Goal: Information Seeking & Learning: Learn about a topic

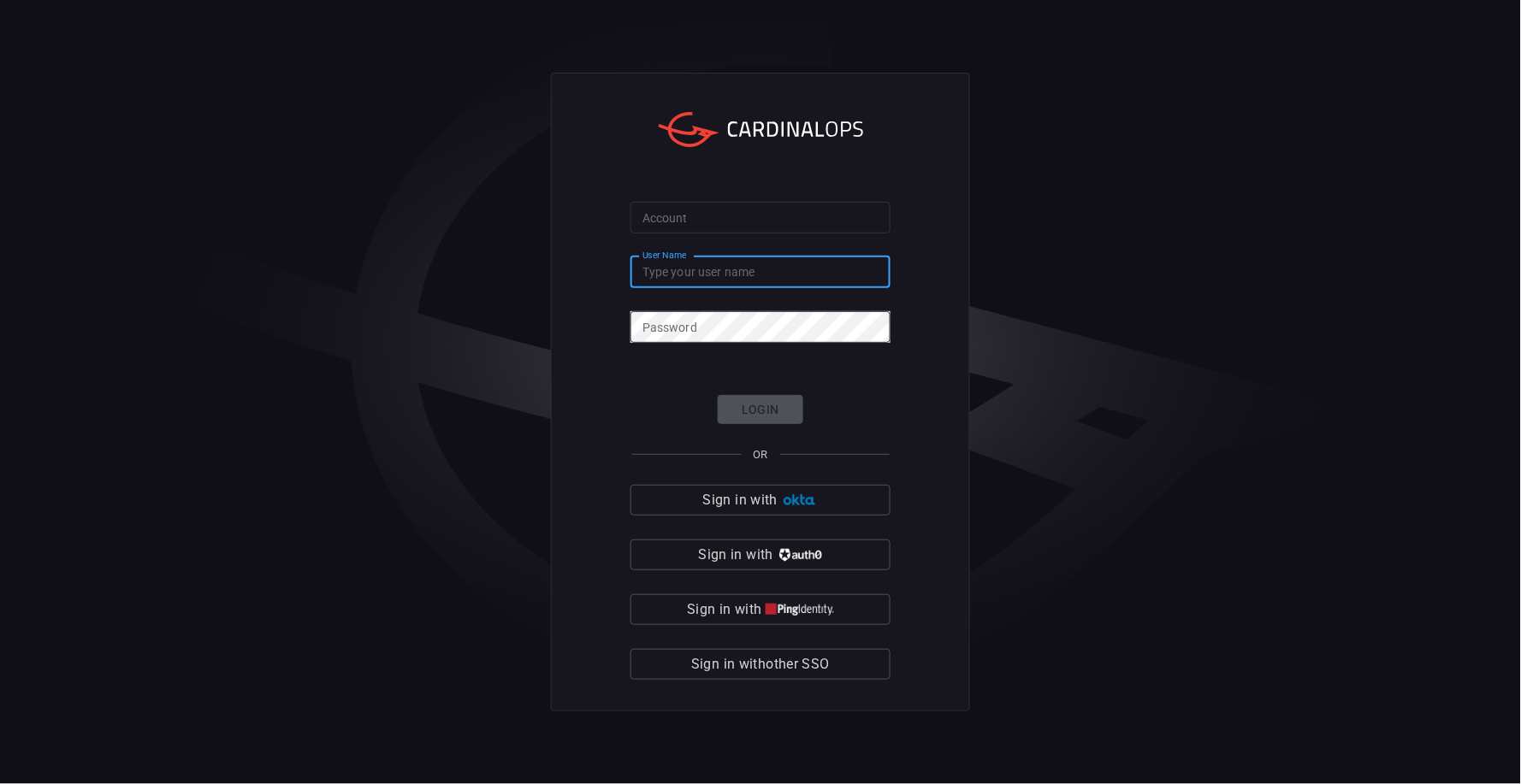
type input "[EMAIL_ADDRESS][DOMAIN_NAME]"
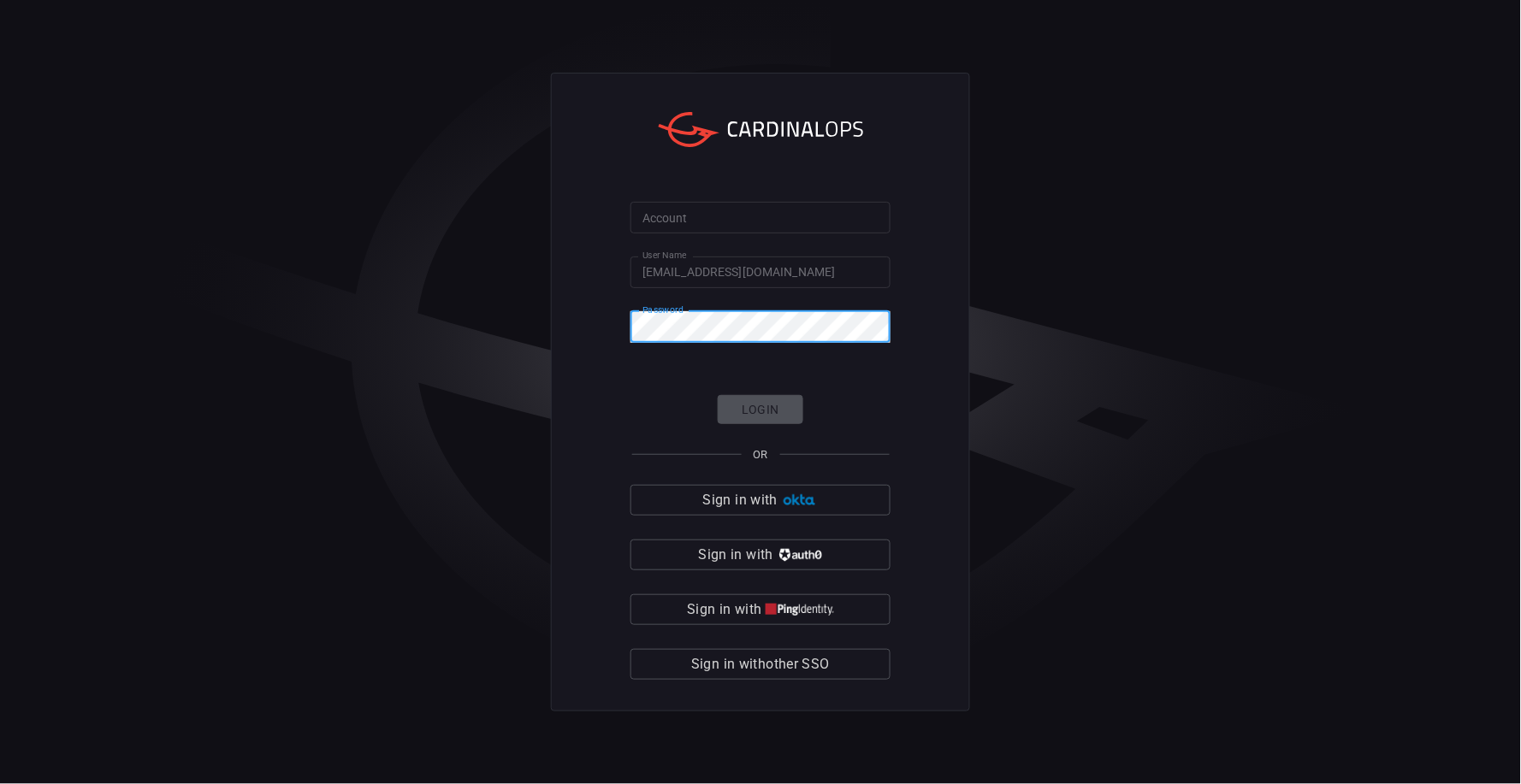
click at [734, 214] on input "Account" at bounding box center [760, 218] width 260 height 31
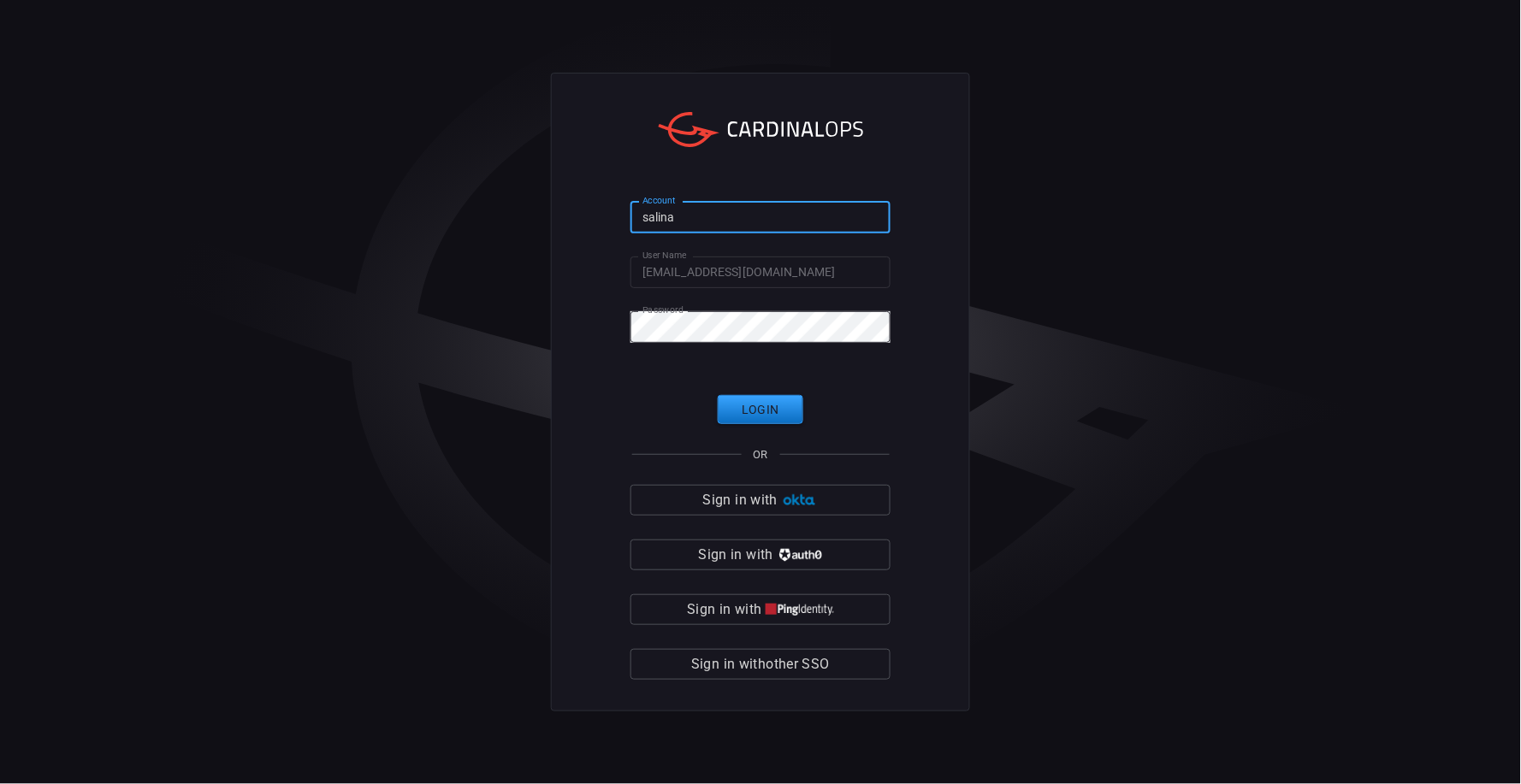
type input "[PERSON_NAME]"
click at [760, 410] on button "Login" at bounding box center [760, 409] width 85 height 30
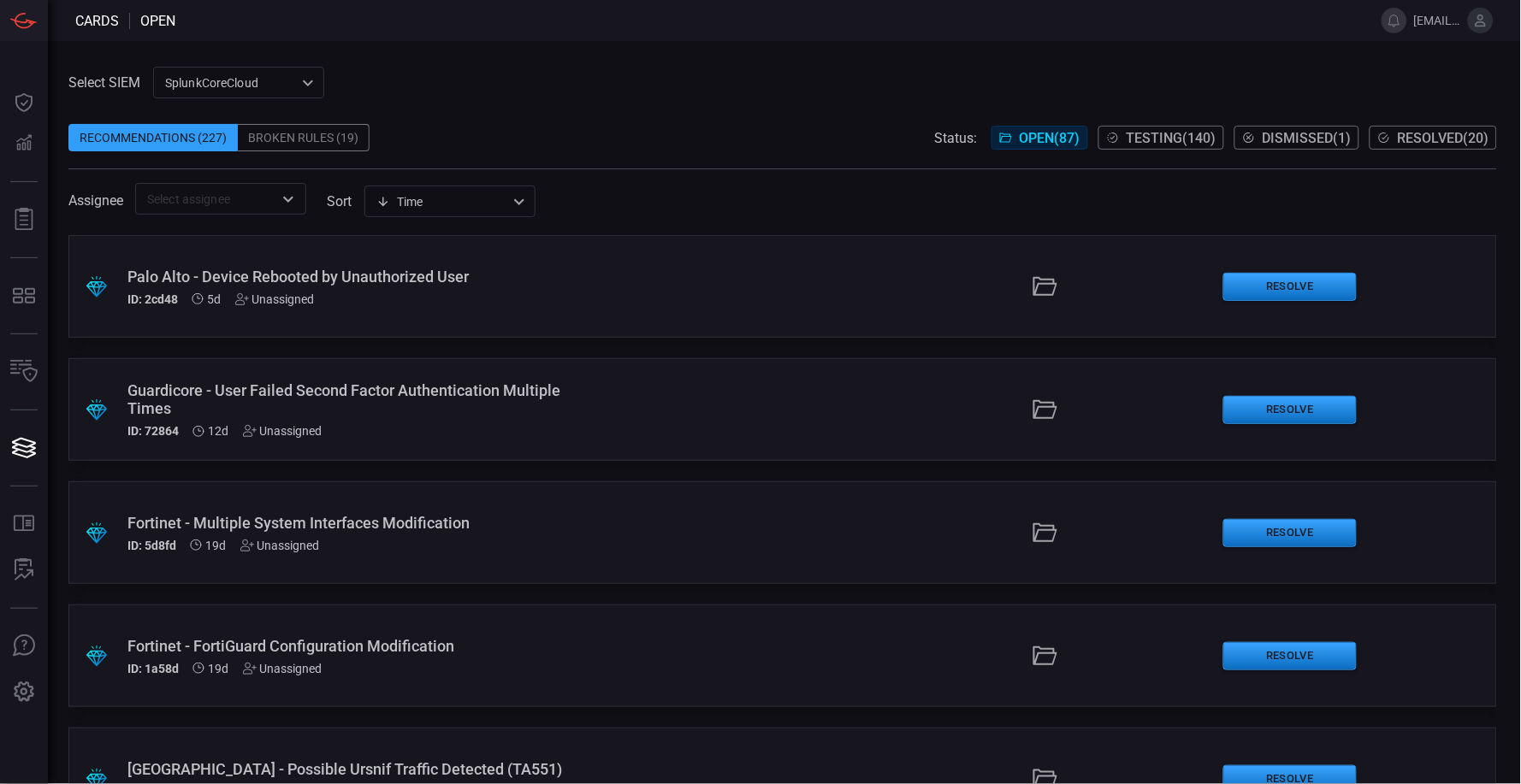
click at [812, 116] on span at bounding box center [782, 111] width 1428 height 26
click at [1162, 140] on span "Testing ( 140 )" at bounding box center [1171, 139] width 90 height 17
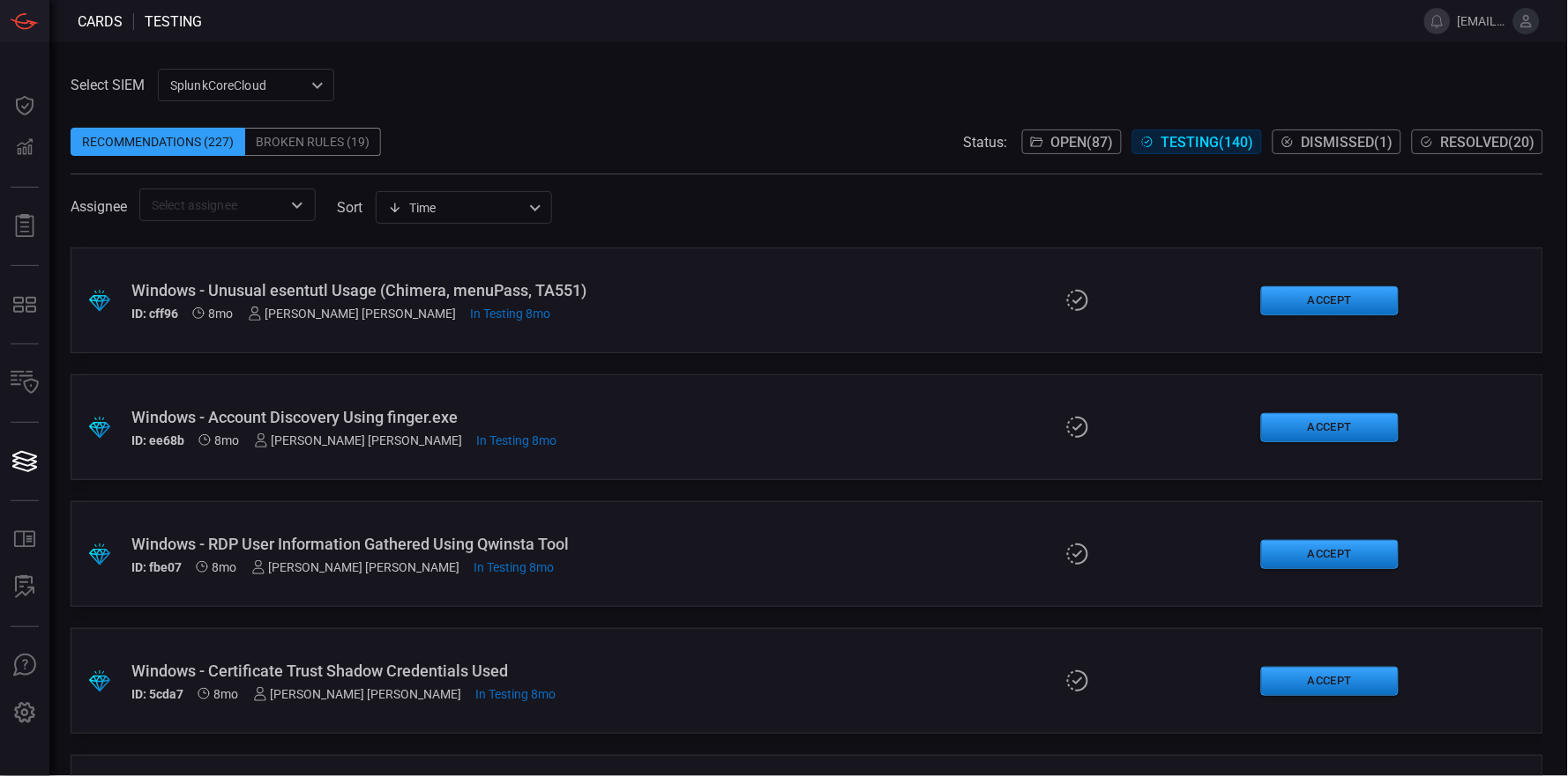
scroll to position [8656, 0]
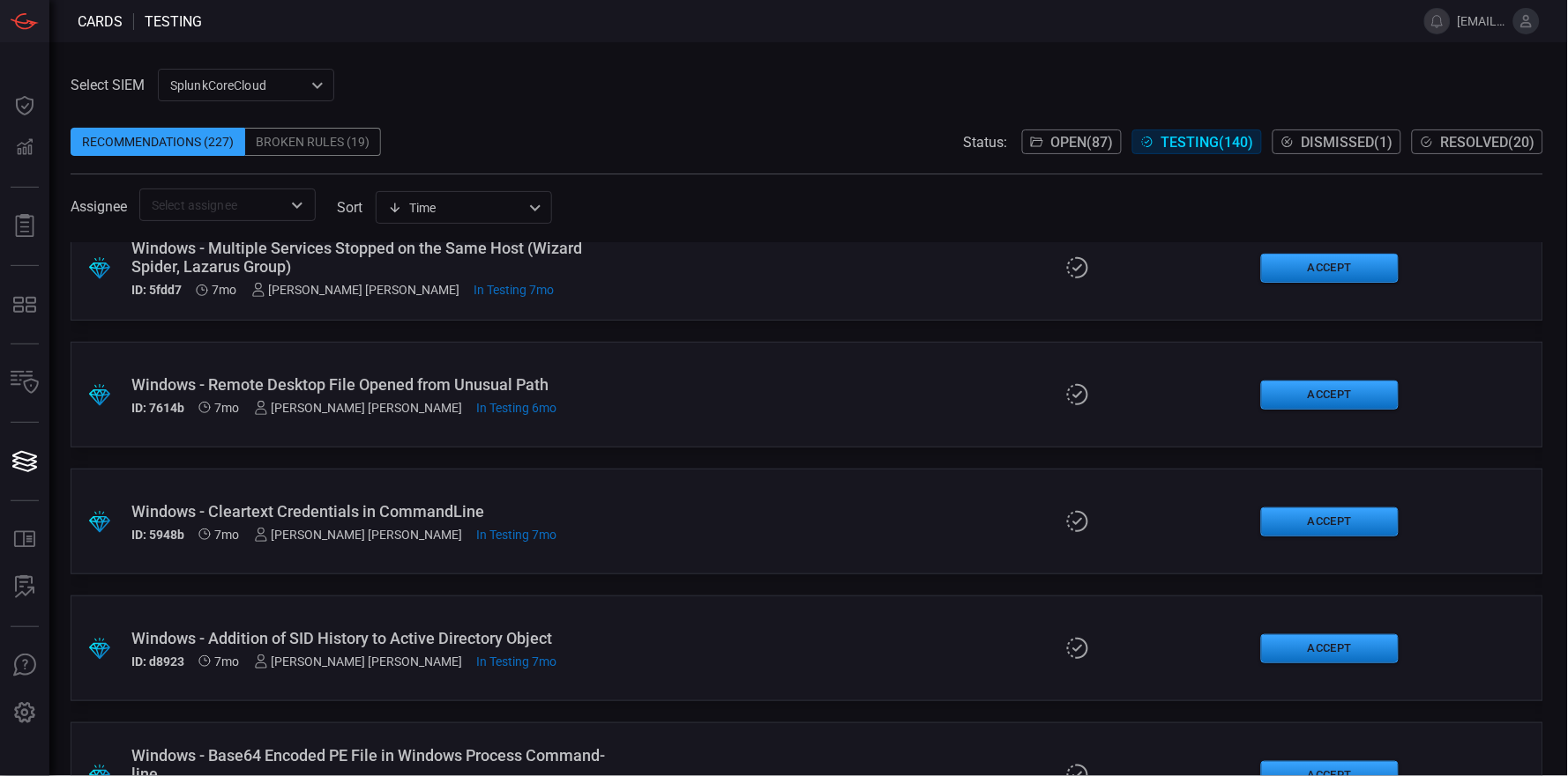
click at [528, 506] on div "Windows - Cleartext Credentials in CommandLine" at bounding box center [376, 512] width 490 height 19
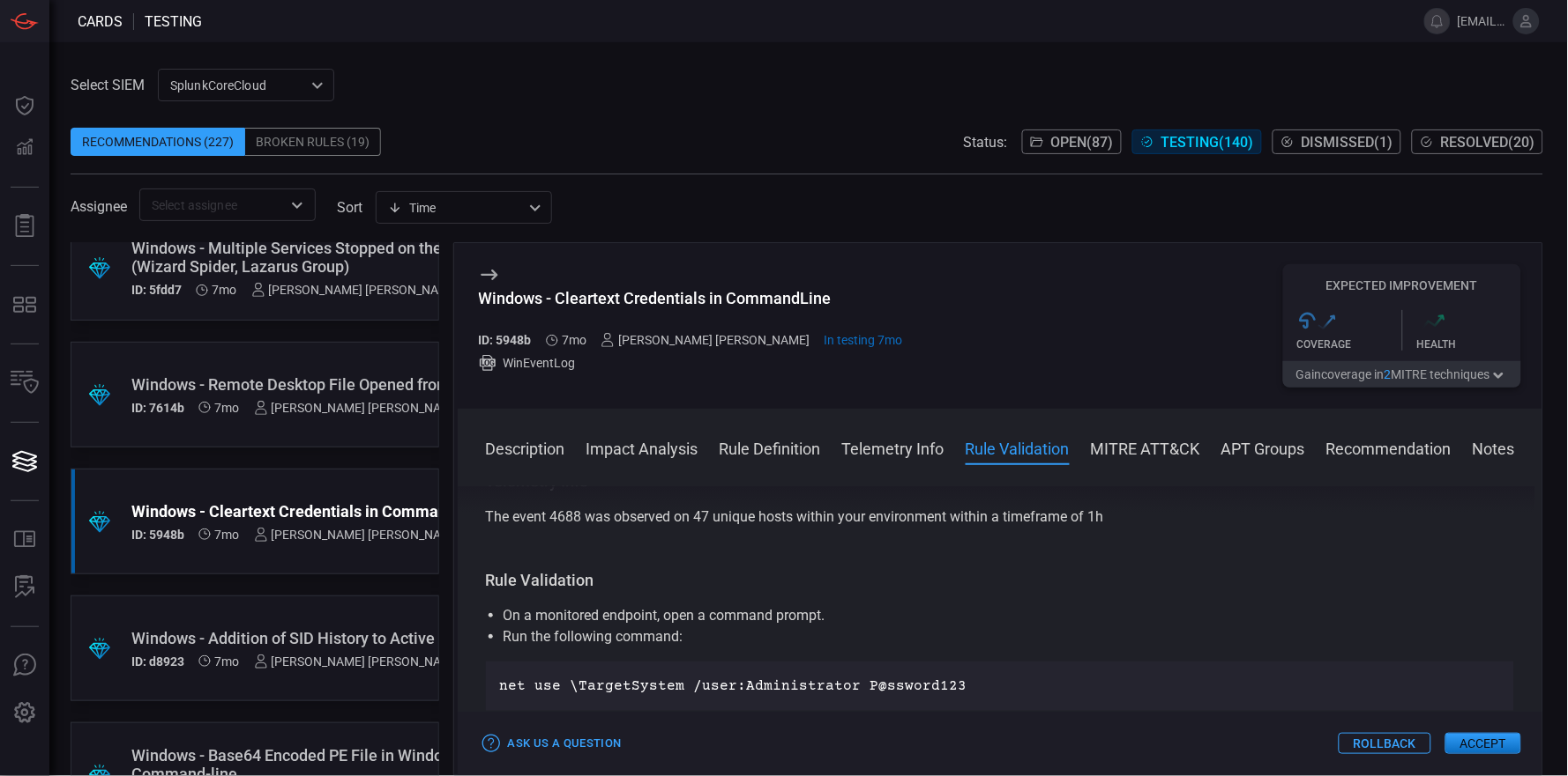
scroll to position [865, 0]
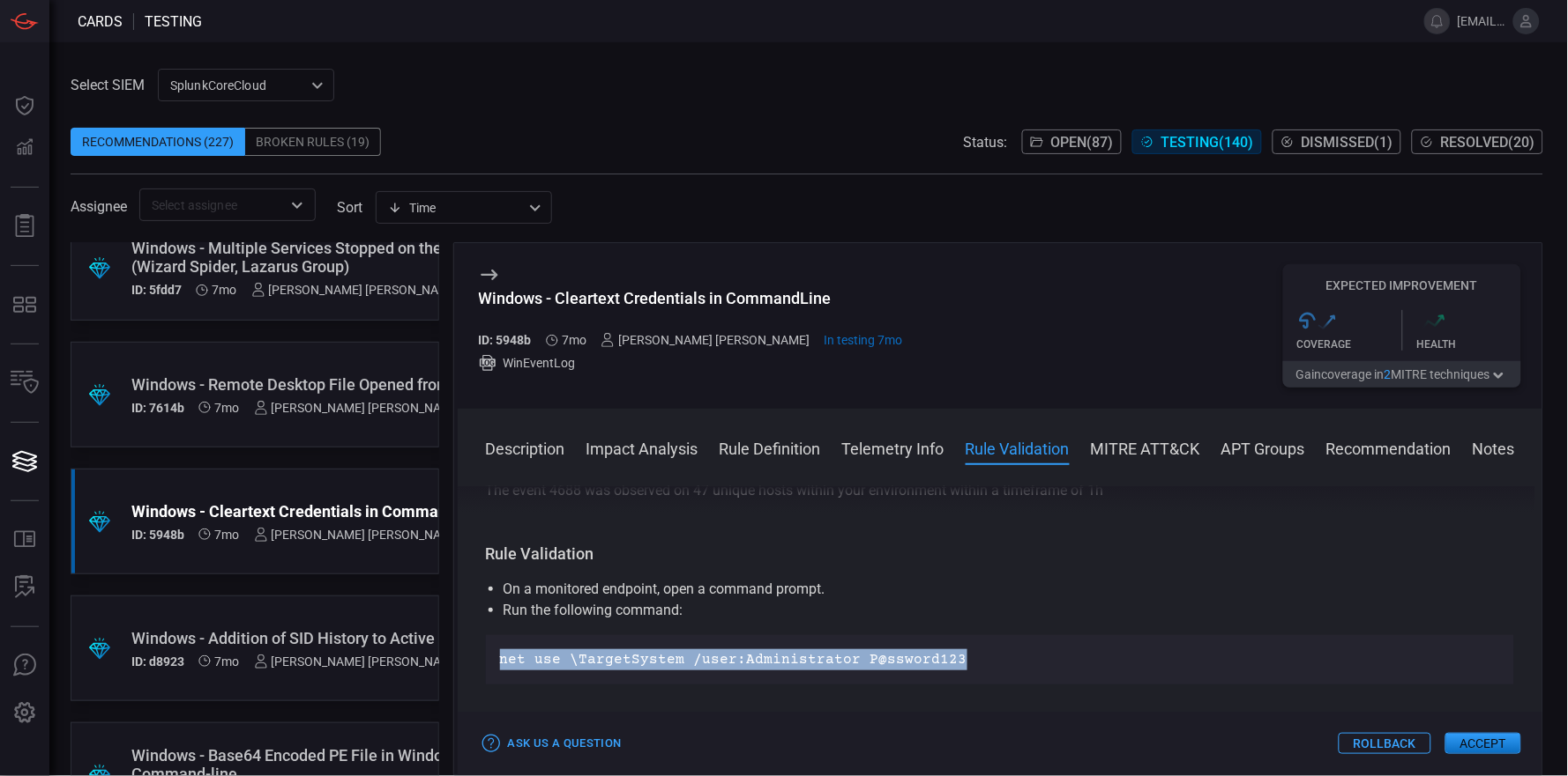
drag, startPoint x: 973, startPoint y: 653, endPoint x: 477, endPoint y: 644, distance: 496.1
click at [477, 644] on div "Description The net command is a built-in Windows utility used for managing net…" at bounding box center [1000, 627] width 1085 height 283
copy p "net use \TargetSystem /user:Administrator P@ssword123"
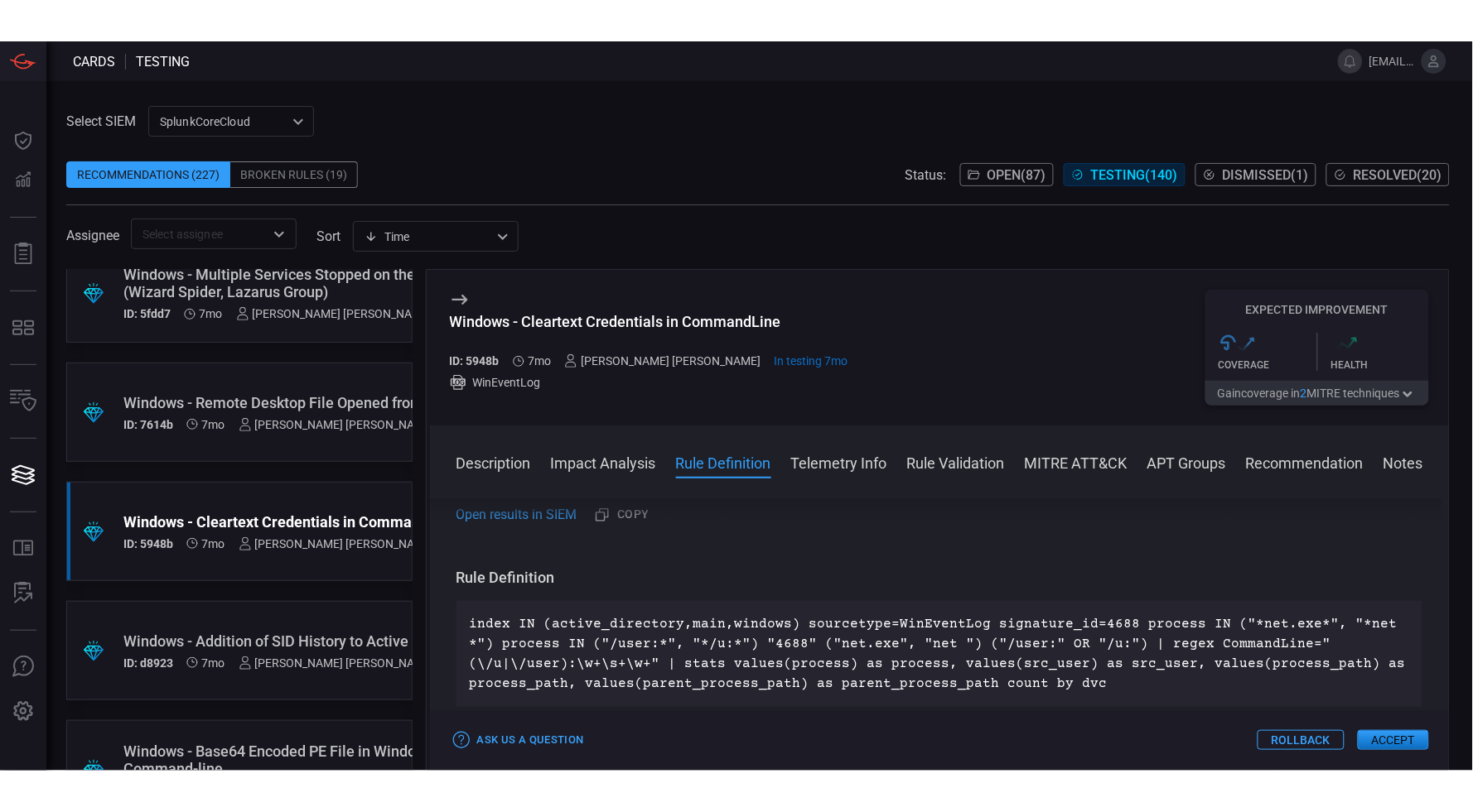
scroll to position [523, 0]
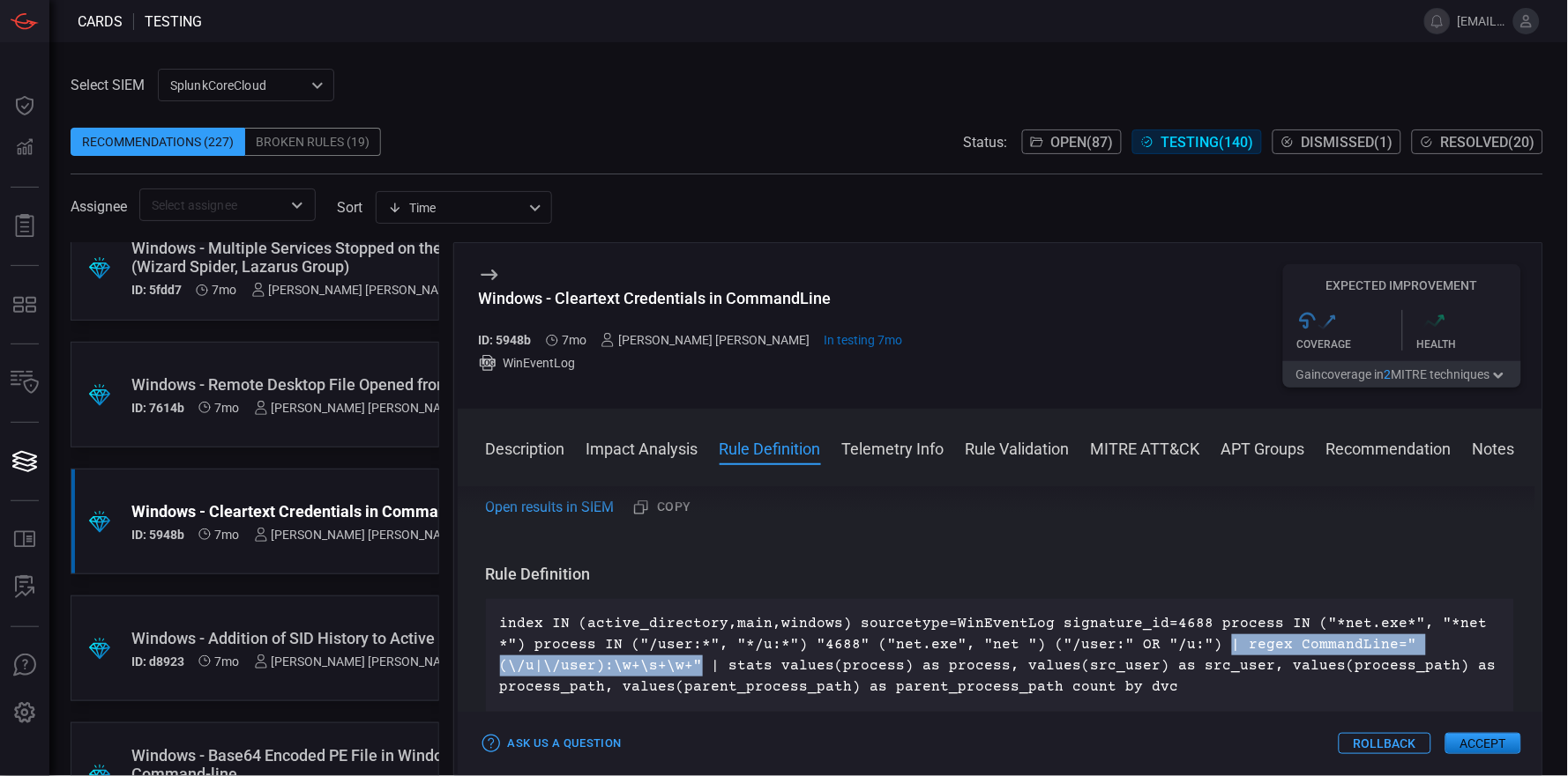
drag, startPoint x: 1170, startPoint y: 634, endPoint x: 695, endPoint y: 654, distance: 475.4
click at [695, 654] on p "index IN (active_directory,main,windows) sourcetype=WinEventLog signature_id=46…" at bounding box center [1000, 655] width 1001 height 84
copy p "| regex CommandLine="(\/u|\/user):\w+\s+\w+""
click at [769, 306] on div "Windows - Cleartext Credentials in CommandLine" at bounding box center [691, 298] width 424 height 19
click at [656, 304] on div "Windows - Cleartext Credentials in CommandLine" at bounding box center [691, 298] width 424 height 19
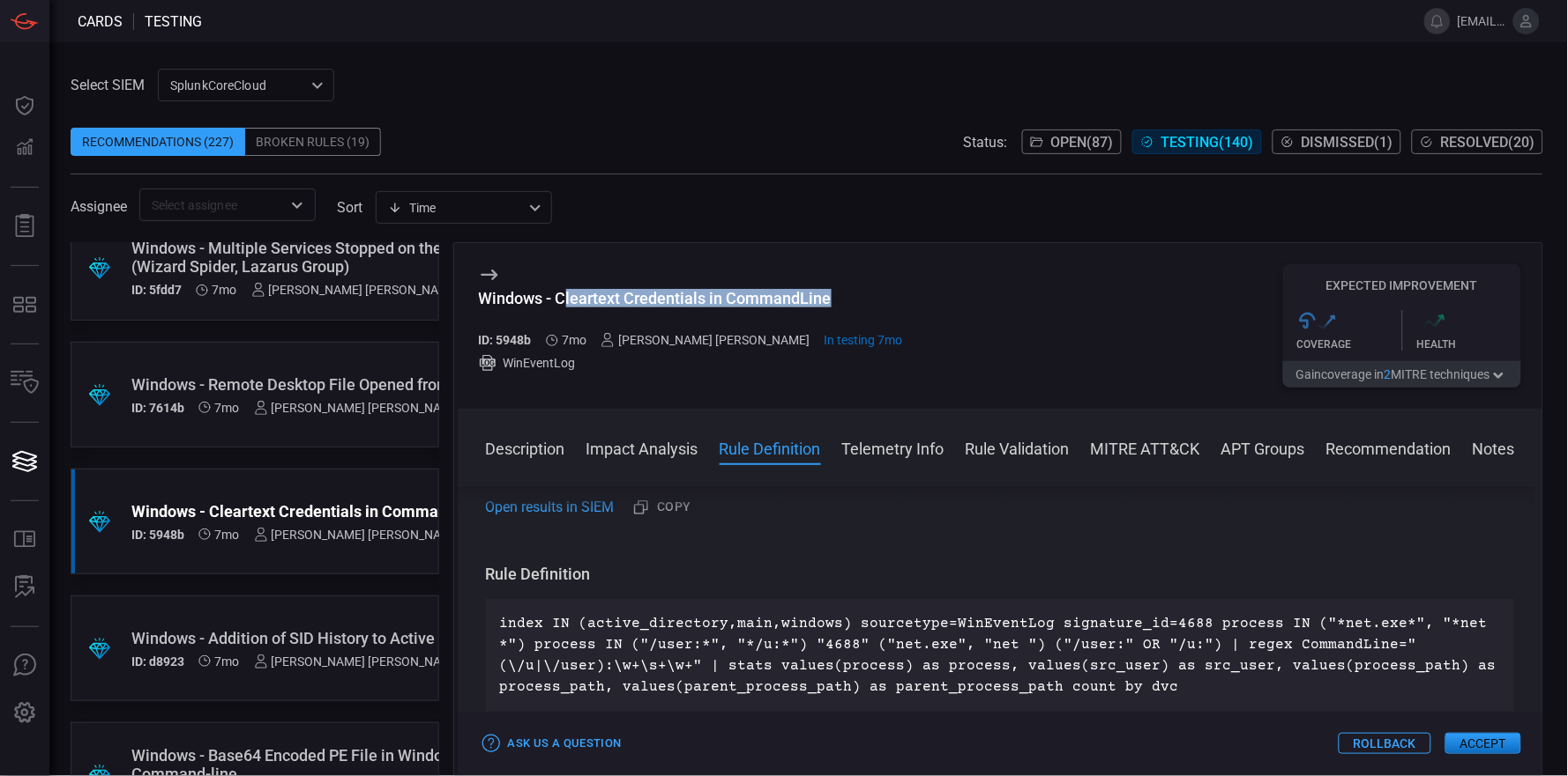
drag, startPoint x: 561, startPoint y: 299, endPoint x: 989, endPoint y: 326, distance: 428.9
click at [987, 326] on div "Windows - Cleartext Credentials in CommandLine ID: 5948b 7mo [PERSON_NAME] [PER…" at bounding box center [1000, 326] width 1085 height 166
copy div "leartext Credentials in CommandLine"
